Goal: Task Accomplishment & Management: Use online tool/utility

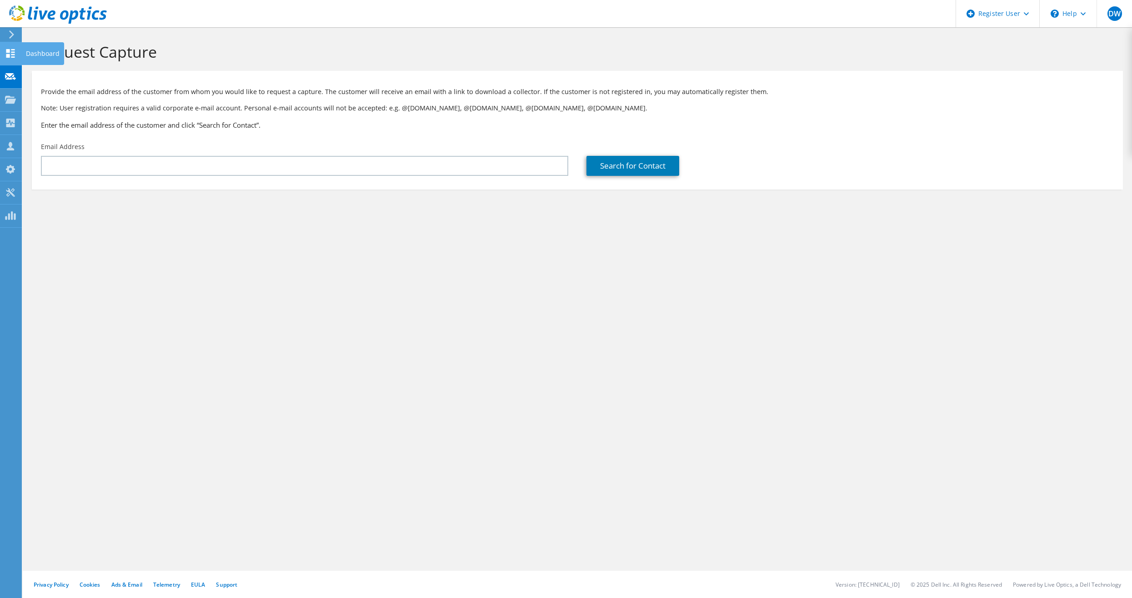
click at [7, 50] on use at bounding box center [10, 53] width 9 height 9
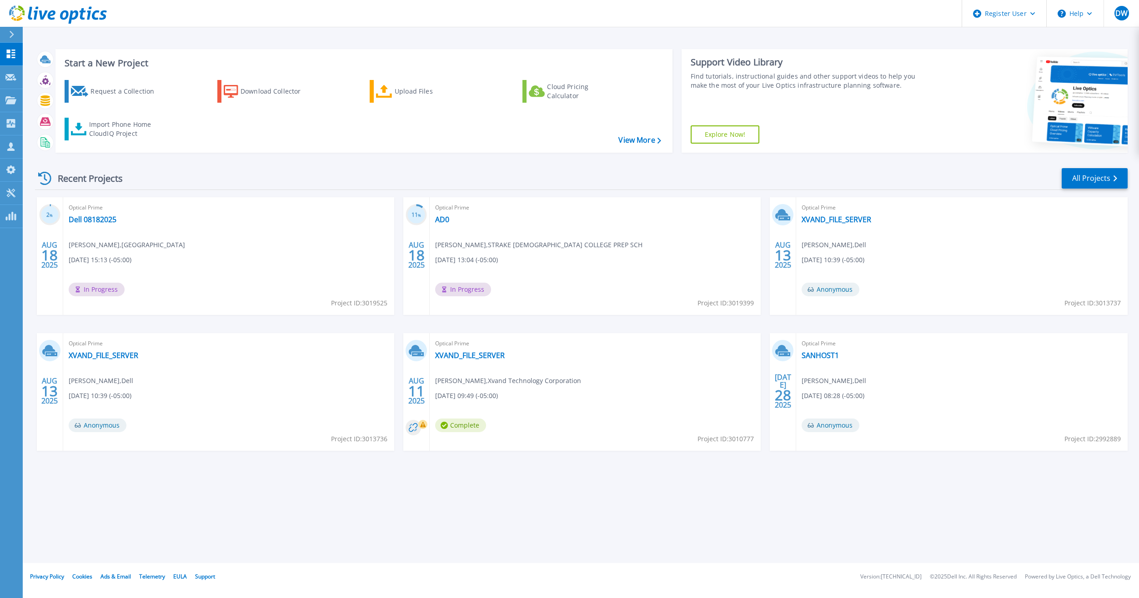
click at [15, 35] on div at bounding box center [15, 34] width 15 height 15
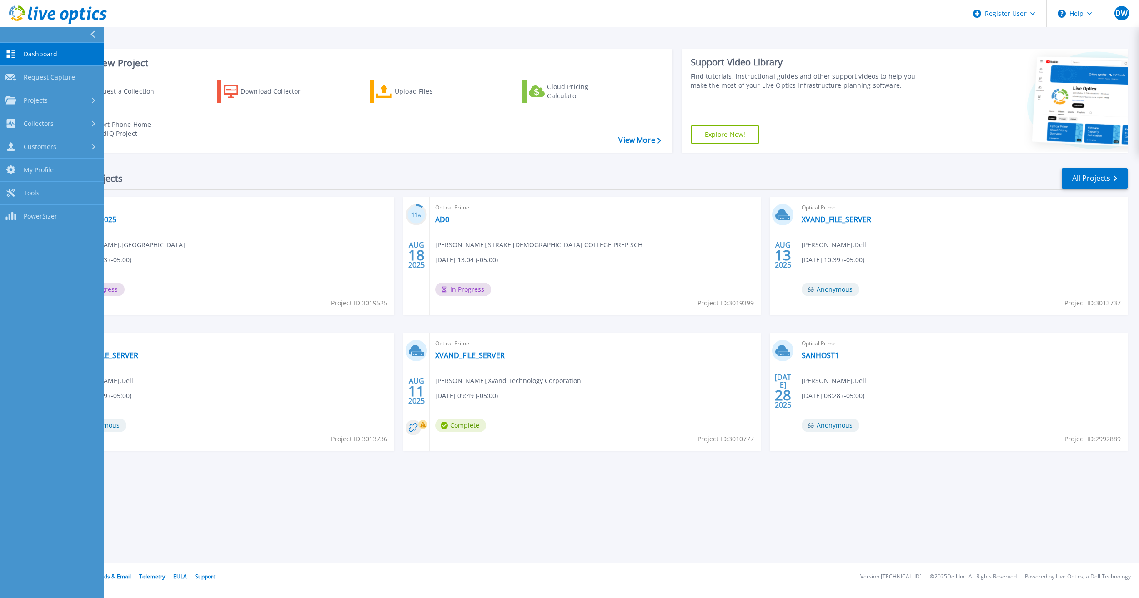
click at [35, 53] on span "Dashboard" at bounding box center [41, 54] width 34 height 8
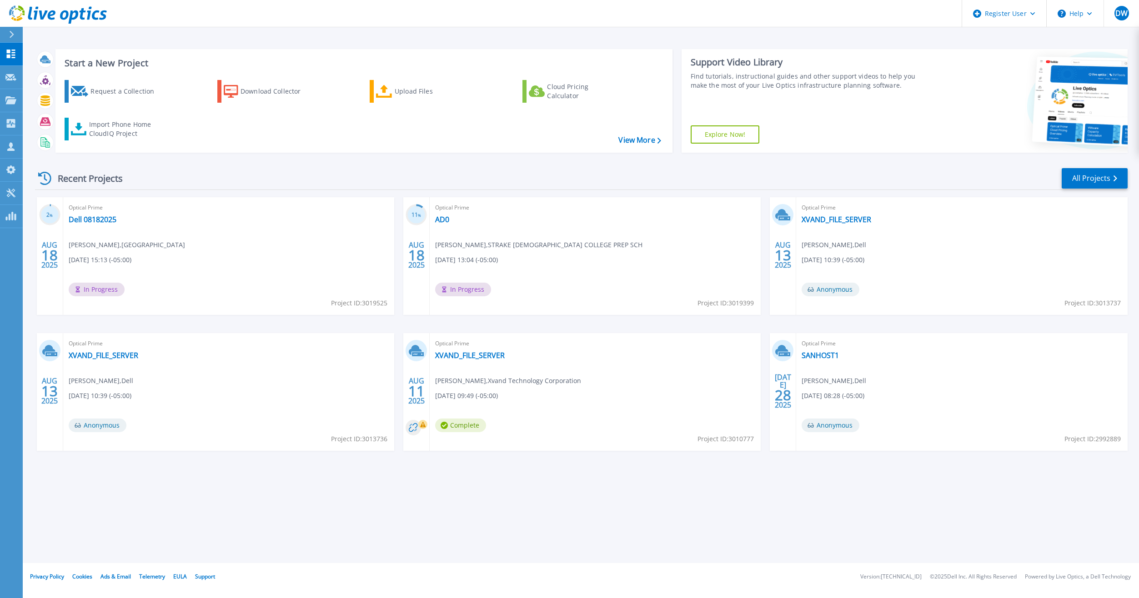
click at [145, 36] on div "Start a New Project Request a Collection Download Collector Upload Files Cloud …" at bounding box center [581, 281] width 1116 height 563
